Goal: Task Accomplishment & Management: Manage account settings

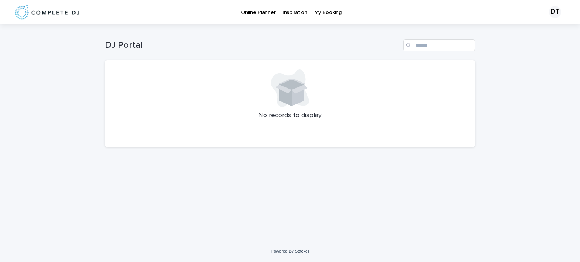
click at [263, 10] on p "Online Planner" at bounding box center [258, 8] width 35 height 16
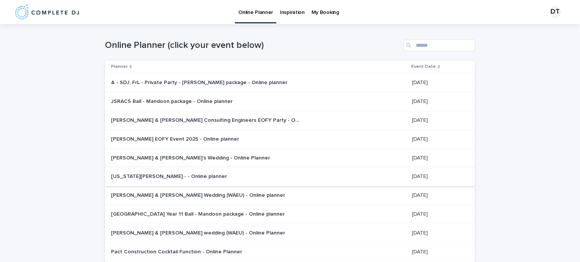
scroll to position [84, 0]
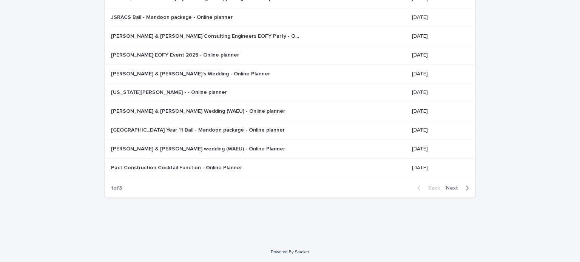
click at [447, 189] on span "Next" at bounding box center [454, 188] width 17 height 5
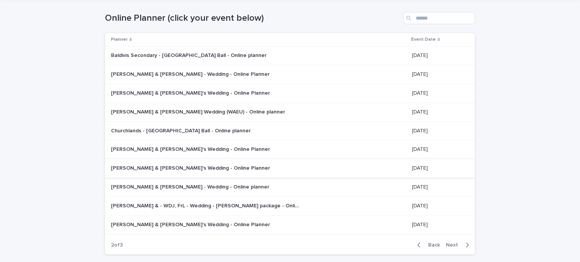
scroll to position [27, 0]
click at [222, 184] on p "Fallon Grant & Stephen Varney - Wedding - Online planner" at bounding box center [191, 187] width 160 height 8
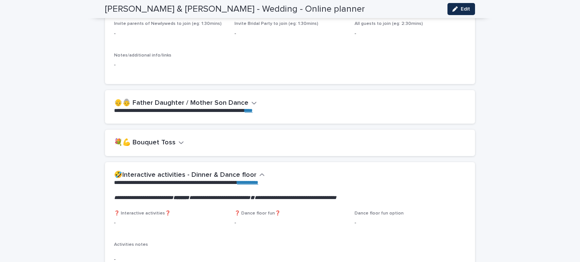
scroll to position [1106, 0]
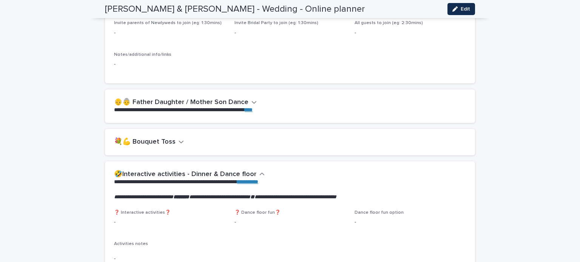
click at [251, 99] on icon "button" at bounding box center [253, 102] width 5 height 7
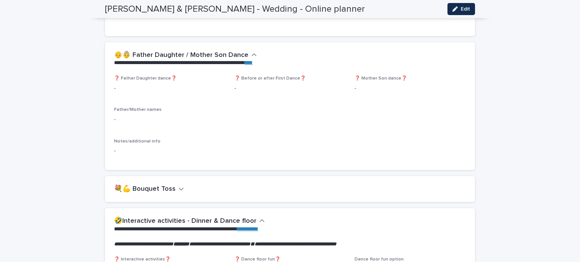
scroll to position [1153, 0]
click at [179, 186] on icon "button" at bounding box center [181, 189] width 5 height 7
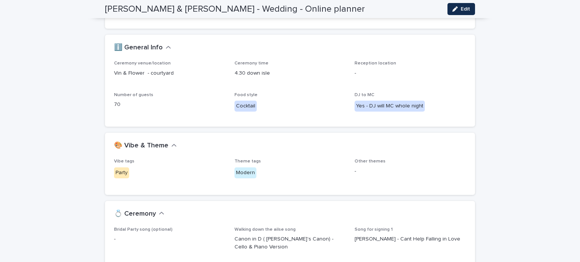
scroll to position [53, 0]
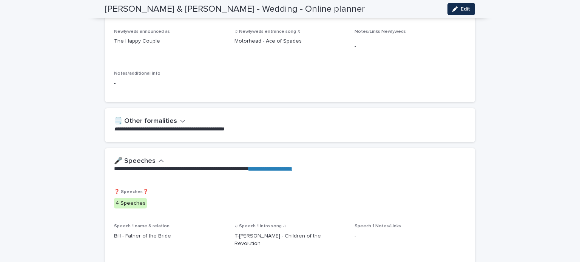
scroll to position [565, 0]
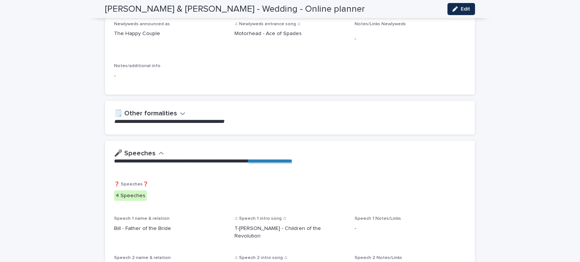
click at [180, 113] on icon "button" at bounding box center [182, 113] width 5 height 7
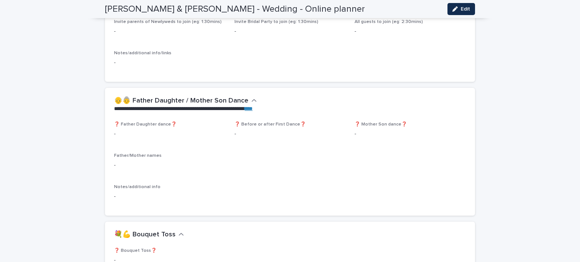
scroll to position [1170, 0]
click at [251, 97] on icon "button" at bounding box center [253, 100] width 5 height 7
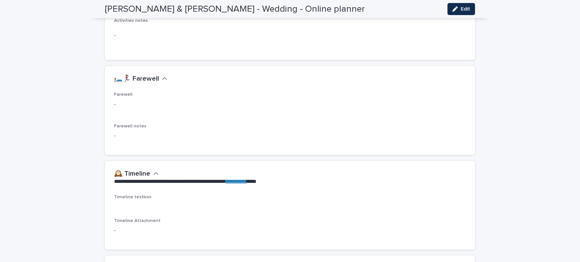
scroll to position [1424, 0]
click at [458, 13] on button "Edit" at bounding box center [461, 9] width 28 height 12
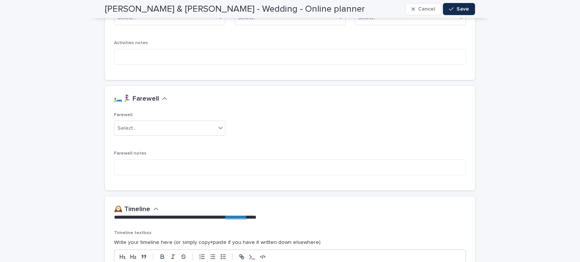
scroll to position [1602, 0]
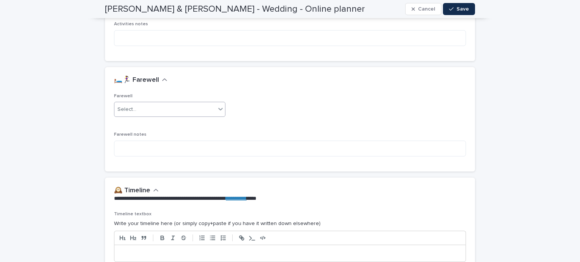
click at [218, 108] on icon at bounding box center [221, 109] width 8 height 8
click at [124, 124] on span "Yes" at bounding box center [120, 123] width 12 height 8
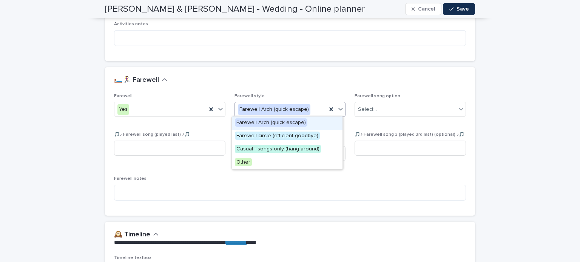
click at [337, 108] on icon at bounding box center [341, 109] width 8 height 8
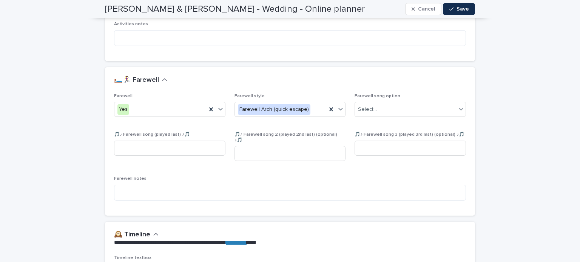
click at [248, 178] on div "Farewell notes" at bounding box center [290, 191] width 352 height 31
click at [284, 164] on div "Farewell Yes Farewell style Farewell Arch (quick escape) Farewell song option S…" at bounding box center [290, 150] width 352 height 113
click at [341, 160] on div "🎵♪ Farewell song 2 (played 2nd last) (optional) ♪🎵" at bounding box center [289, 149] width 111 height 35
click at [371, 148] on input at bounding box center [410, 148] width 111 height 15
click at [387, 163] on div "Farewell Yes Farewell style Farewell Arch (quick escape) Farewell song option S…" at bounding box center [290, 150] width 352 height 113
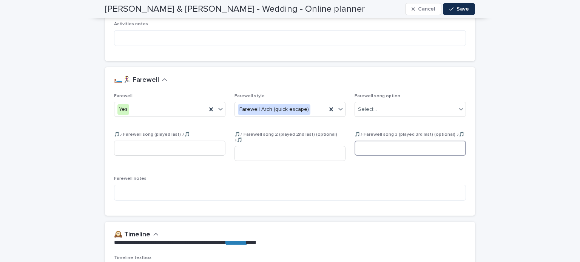
click at [379, 146] on input at bounding box center [410, 148] width 111 height 15
click at [305, 150] on input at bounding box center [289, 153] width 111 height 15
click at [304, 169] on div "Farewell Yes Farewell style Farewell Arch (quick escape) Farewell song option S…" at bounding box center [290, 150] width 352 height 113
click at [294, 146] on input at bounding box center [289, 153] width 111 height 15
click at [296, 130] on div "Farewell Yes Farewell style Farewell Arch (quick escape) Farewell song option S…" at bounding box center [290, 150] width 352 height 113
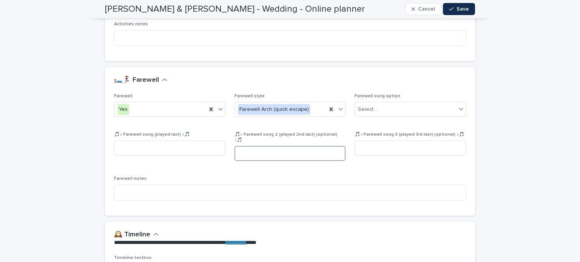
click at [311, 154] on input at bounding box center [289, 153] width 111 height 15
click at [316, 176] on p "Farewell notes" at bounding box center [290, 178] width 352 height 5
click at [307, 151] on input at bounding box center [289, 153] width 111 height 15
click at [319, 167] on div "Farewell Yes Farewell style Farewell Arch (quick escape) Farewell song option S…" at bounding box center [290, 150] width 352 height 113
click at [456, 6] on span "Save" at bounding box center [462, 8] width 12 height 5
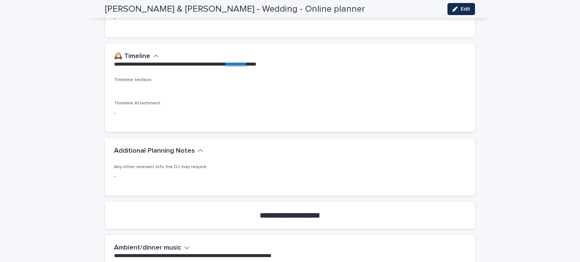
scroll to position [1582, 0]
click at [198, 147] on icon "button" at bounding box center [200, 150] width 5 height 7
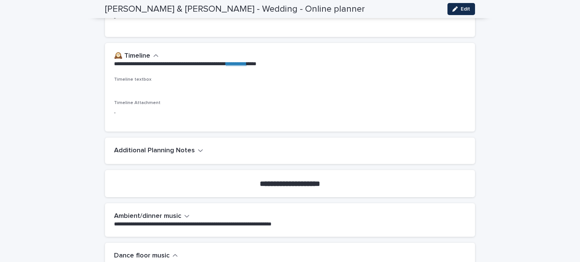
click at [198, 147] on icon "button" at bounding box center [200, 150] width 5 height 7
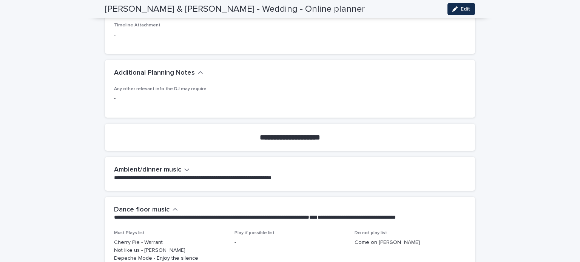
scroll to position [1664, 0]
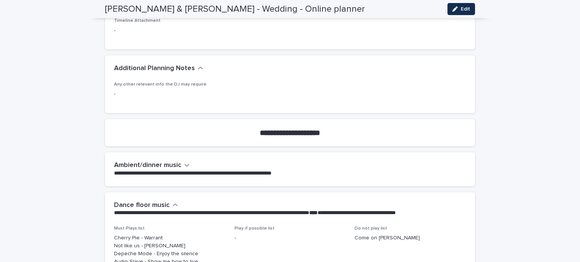
click at [180, 162] on button "Ambient/dinner music" at bounding box center [152, 166] width 76 height 8
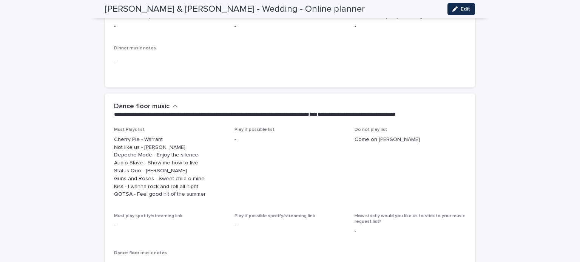
scroll to position [1871, 0]
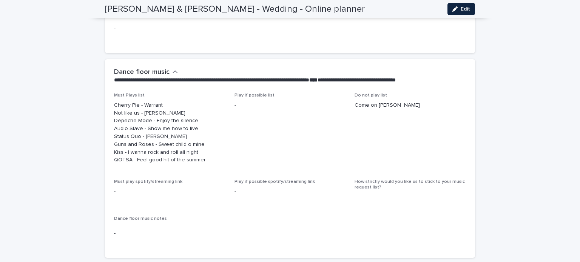
click at [457, 11] on button "Edit" at bounding box center [461, 9] width 28 height 12
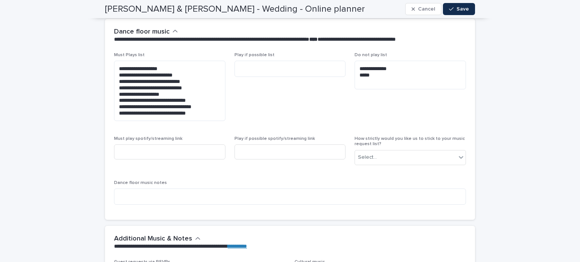
scroll to position [2240, 0]
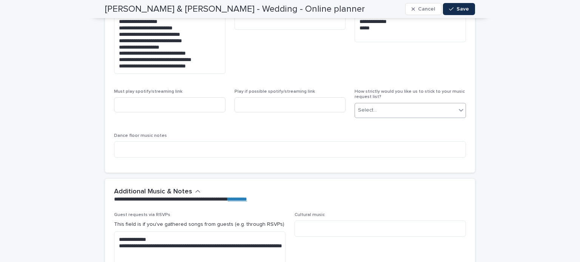
click at [441, 105] on div "Select..." at bounding box center [405, 110] width 101 height 12
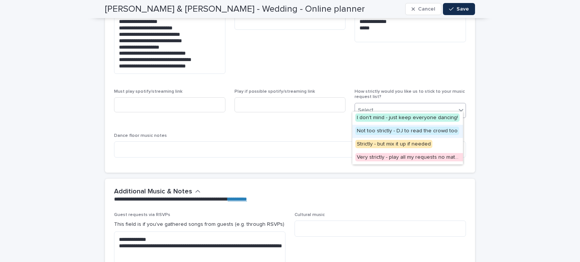
click at [438, 128] on span "Not too strictly - DJ to read the crowd too" at bounding box center [407, 131] width 104 height 8
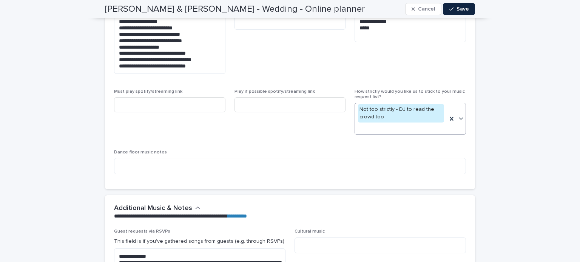
click at [457, 10] on span "Save" at bounding box center [462, 8] width 12 height 5
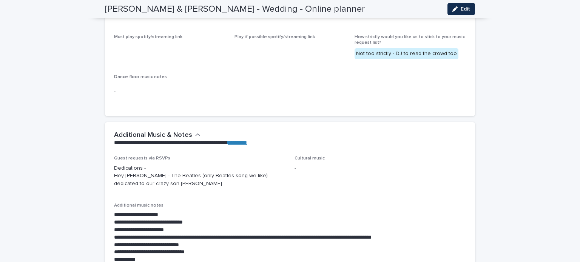
scroll to position [2015, 0]
click at [299, 177] on span "Cultural music -" at bounding box center [379, 175] width 171 height 38
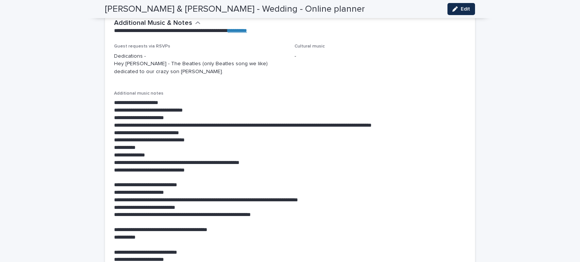
scroll to position [2397, 0]
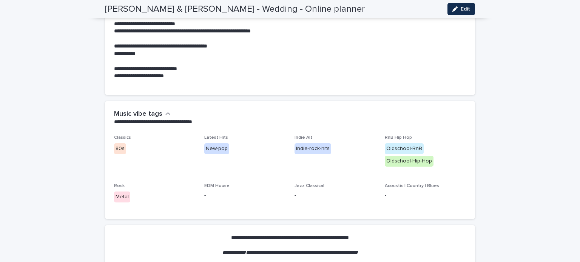
scroll to position [2311, 0]
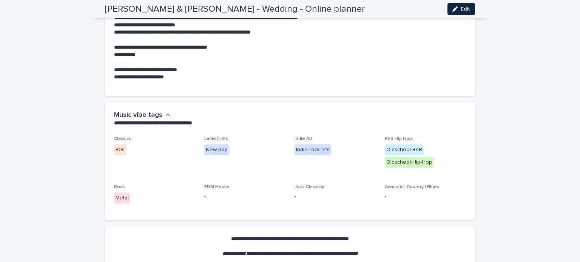
click at [465, 5] on button "Edit" at bounding box center [461, 9] width 28 height 12
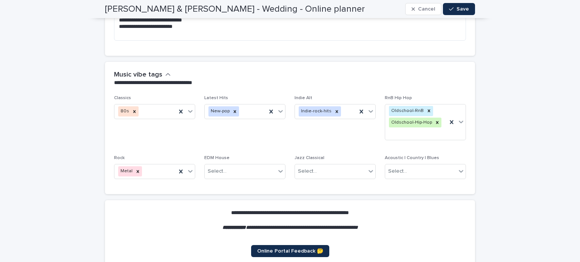
scroll to position [2670, 0]
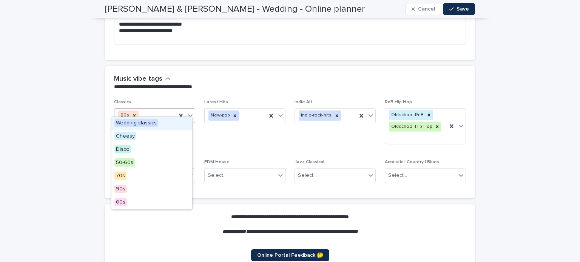
click at [187, 112] on icon at bounding box center [191, 116] width 8 height 8
click at [150, 123] on span "Wedding-classics" at bounding box center [136, 123] width 44 height 8
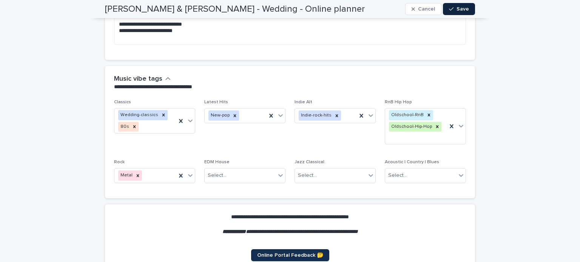
click at [461, 8] on span "Save" at bounding box center [462, 8] width 12 height 5
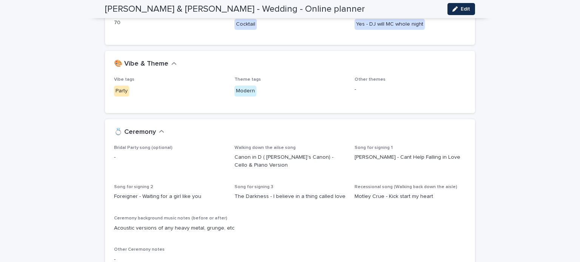
scroll to position [0, 0]
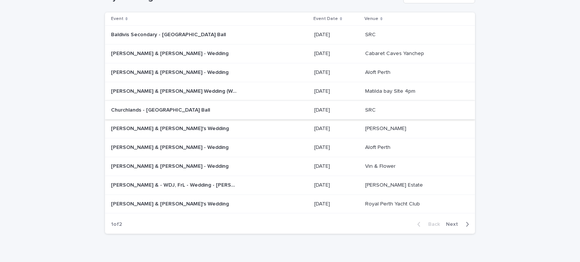
scroll to position [51, 0]
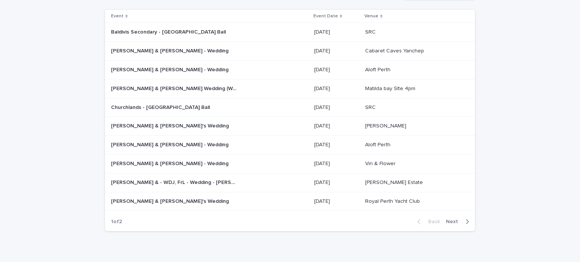
click at [192, 164] on p "[PERSON_NAME] & [PERSON_NAME] - Wedding" at bounding box center [170, 163] width 119 height 8
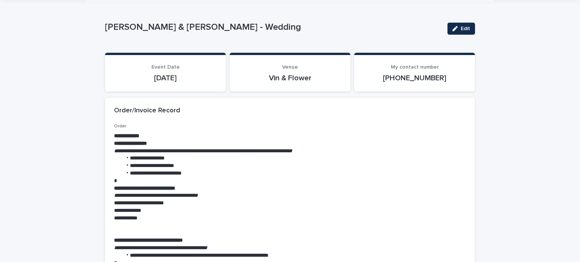
scroll to position [26, 0]
